Goal: Book appointment/travel/reservation

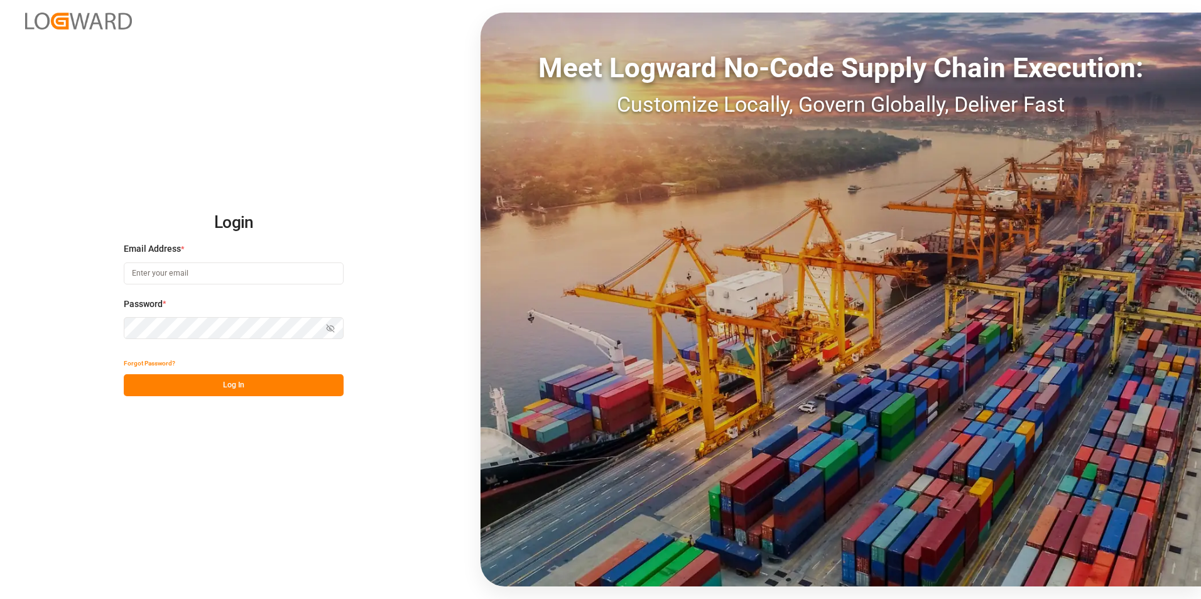
type input "[PERSON_NAME][EMAIL_ADDRESS][PERSON_NAME][DOMAIN_NAME]"
click at [202, 389] on button "Log In" at bounding box center [234, 385] width 220 height 22
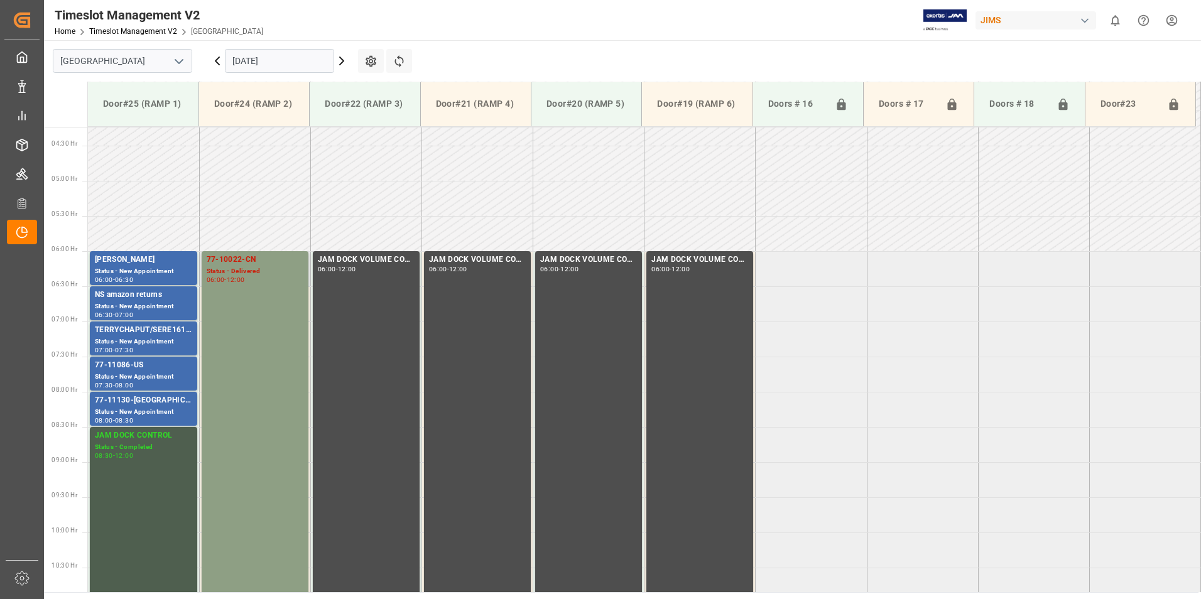
scroll to position [296, 0]
click at [147, 367] on div "77-11086-US" at bounding box center [143, 366] width 97 height 13
click at [142, 407] on div "77-11130-[GEOGRAPHIC_DATA]" at bounding box center [143, 402] width 97 height 13
click at [219, 265] on div "77-10022-CN" at bounding box center [255, 261] width 97 height 13
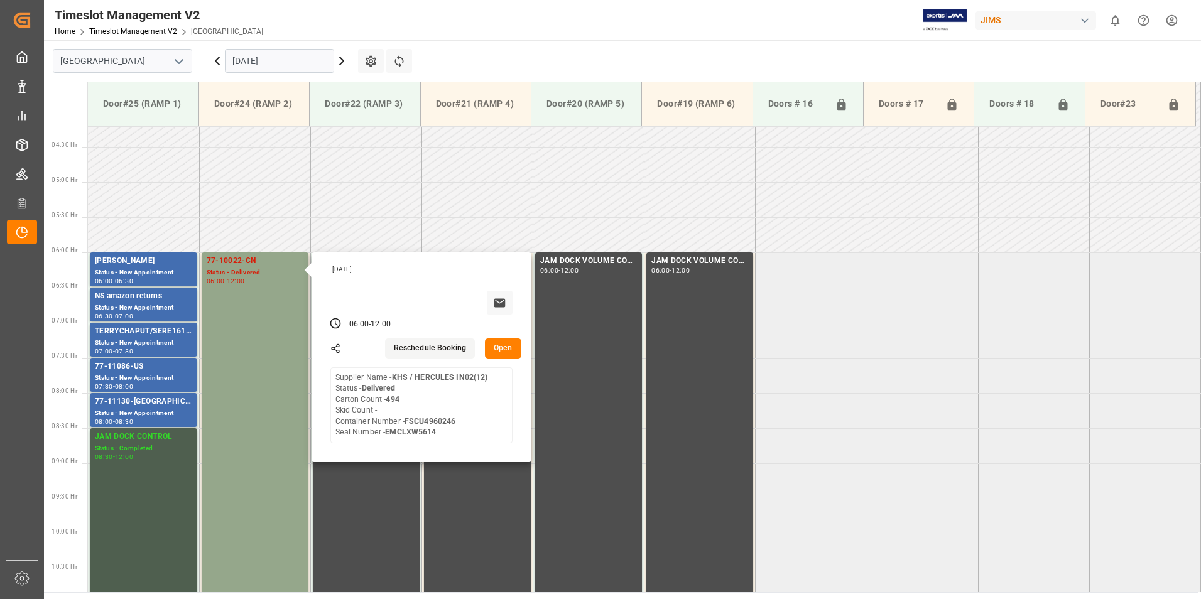
click at [252, 59] on input "[DATE]" at bounding box center [279, 61] width 109 height 24
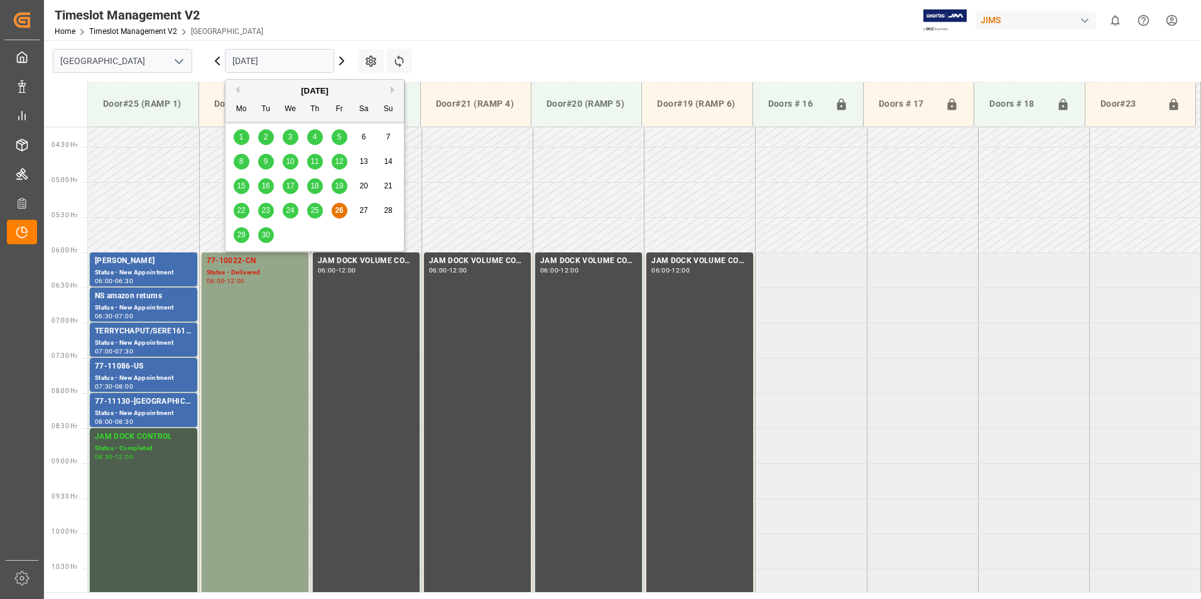
click at [244, 237] on span "29" at bounding box center [241, 234] width 8 height 9
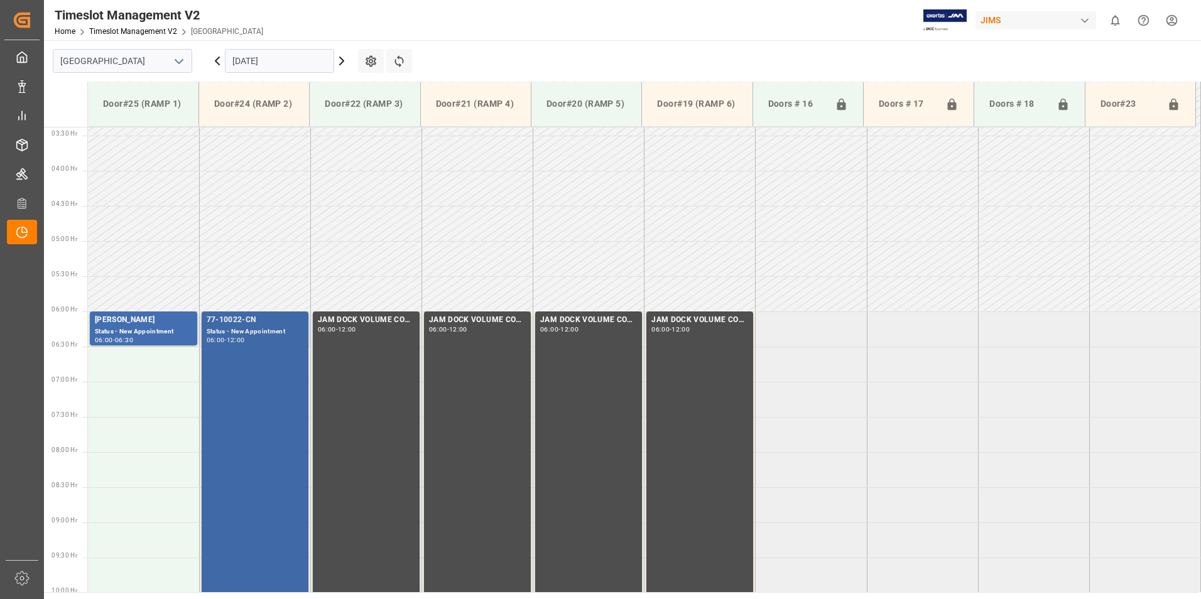
scroll to position [234, 0]
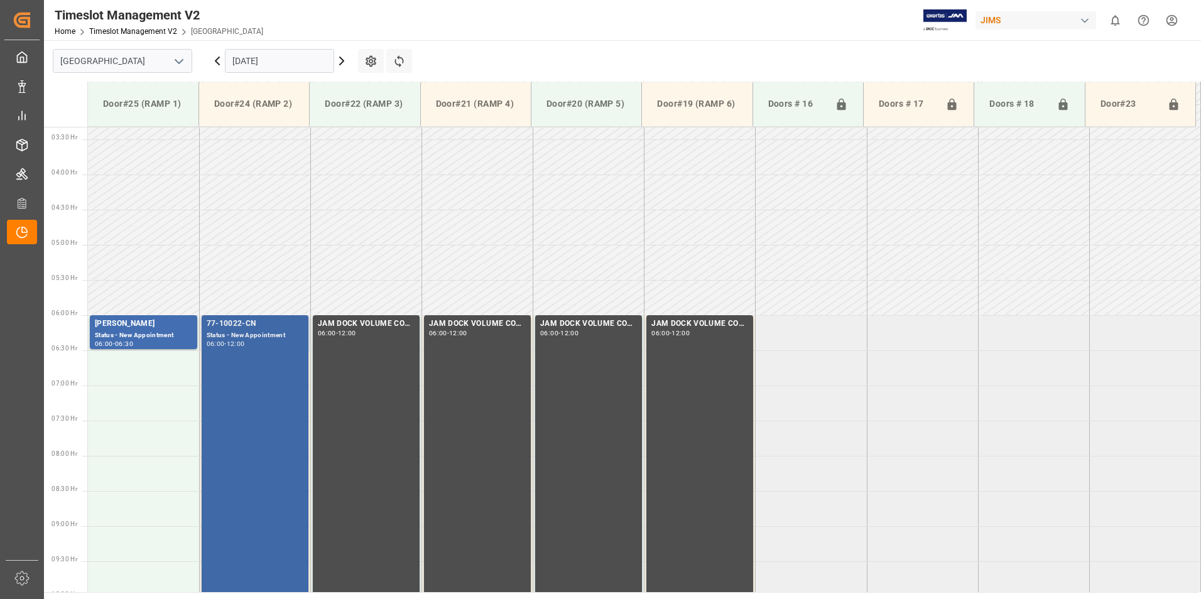
click at [246, 337] on div "Status - New Appointment" at bounding box center [255, 335] width 97 height 11
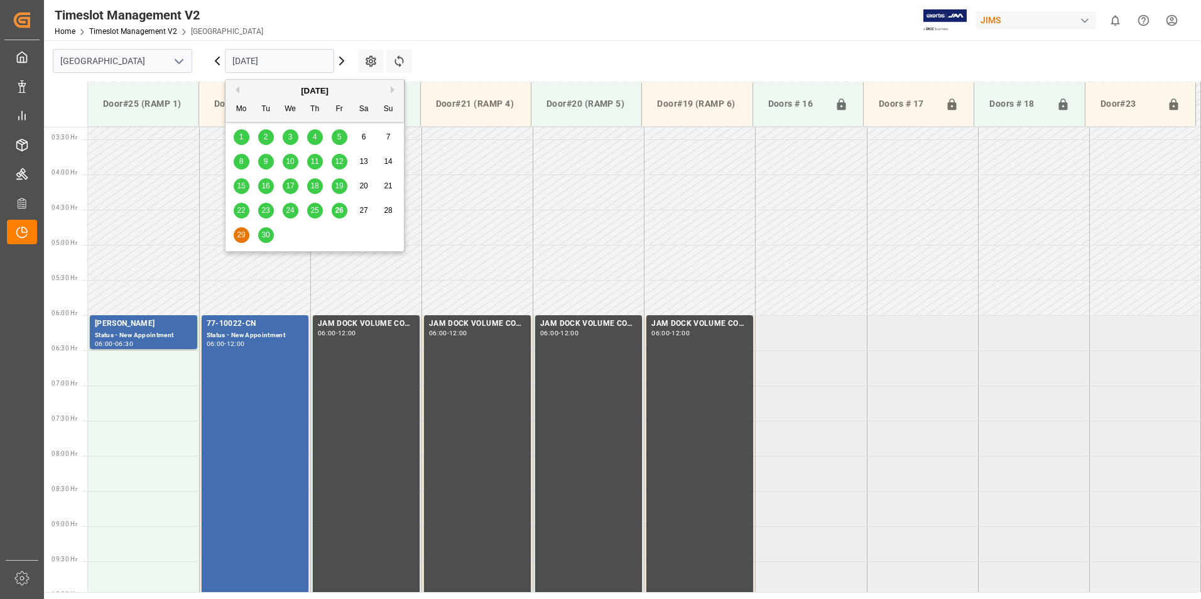
click at [242, 53] on input "[DATE]" at bounding box center [279, 61] width 109 height 24
click at [268, 234] on span "30" at bounding box center [265, 234] width 8 height 9
